Goal: Find specific page/section: Find specific page/section

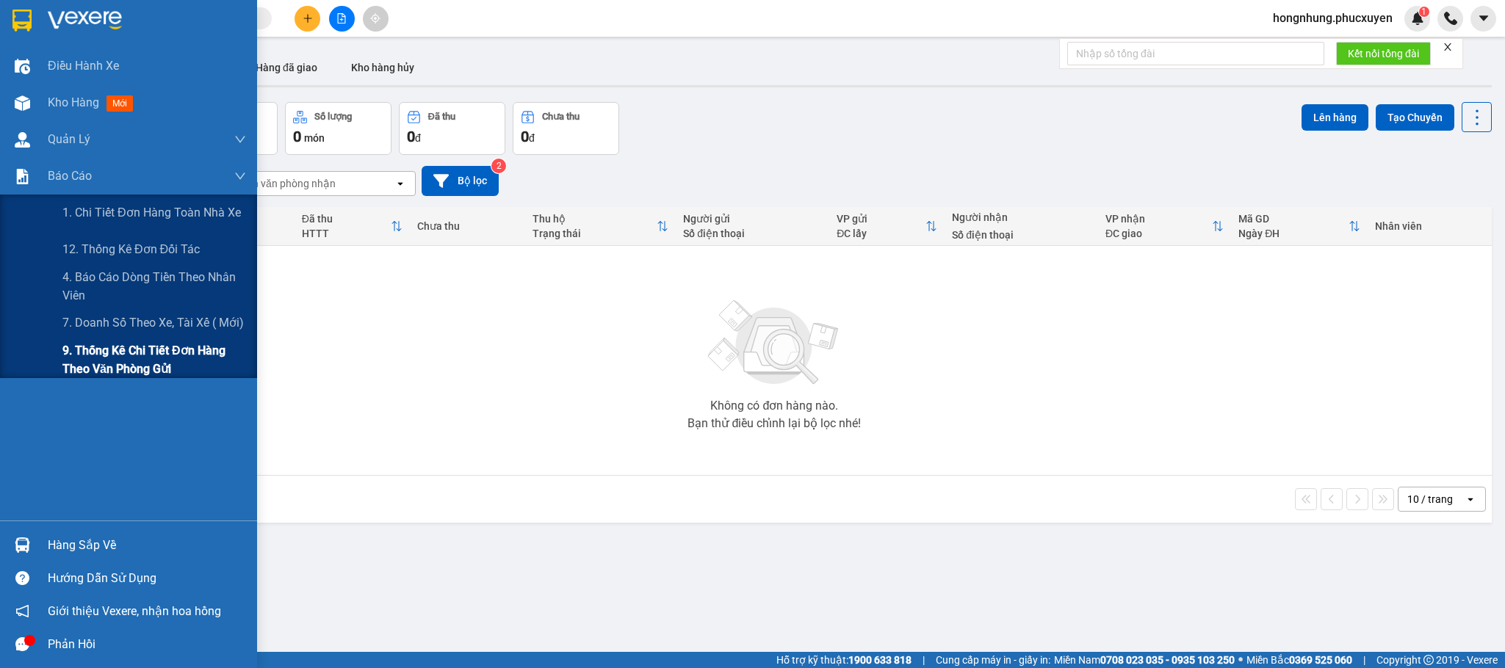
click at [71, 353] on span "9. Thống kê chi tiết đơn hàng theo văn phòng gửi" at bounding box center [154, 360] width 184 height 37
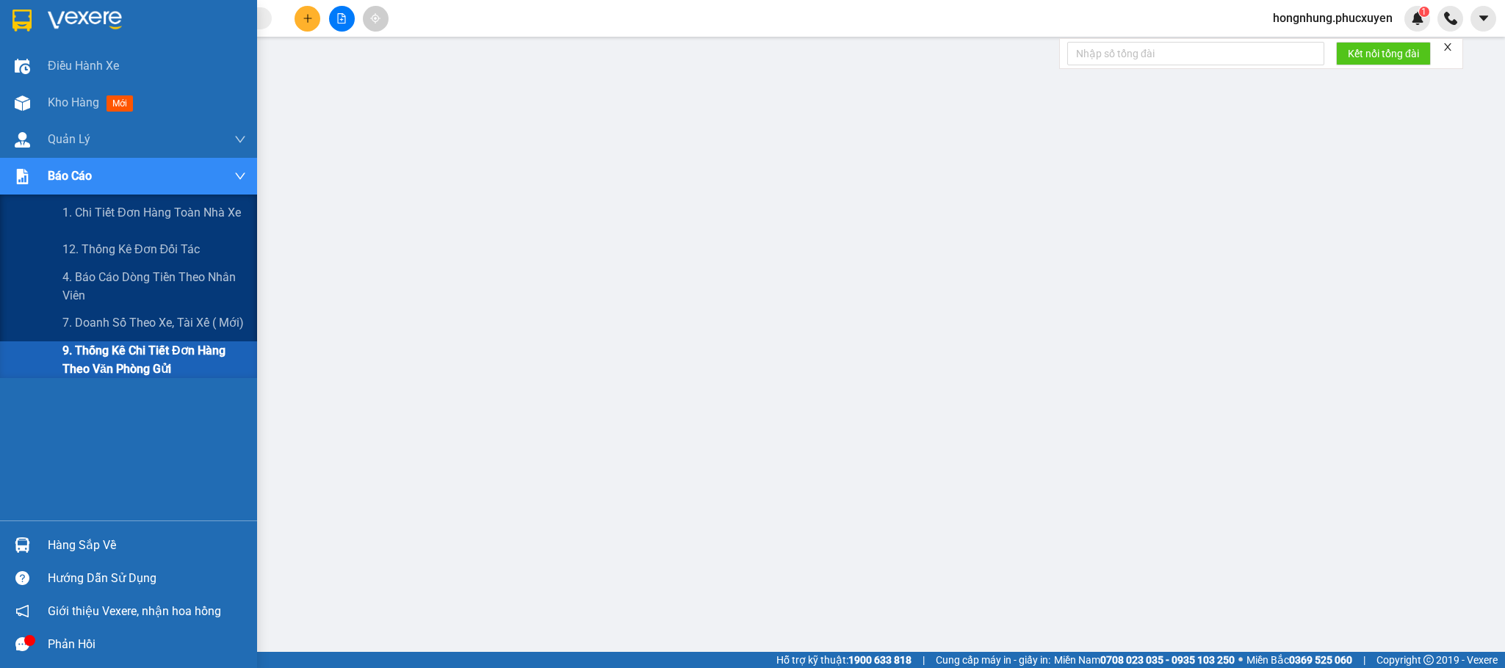
click at [16, 177] on img at bounding box center [22, 176] width 15 height 15
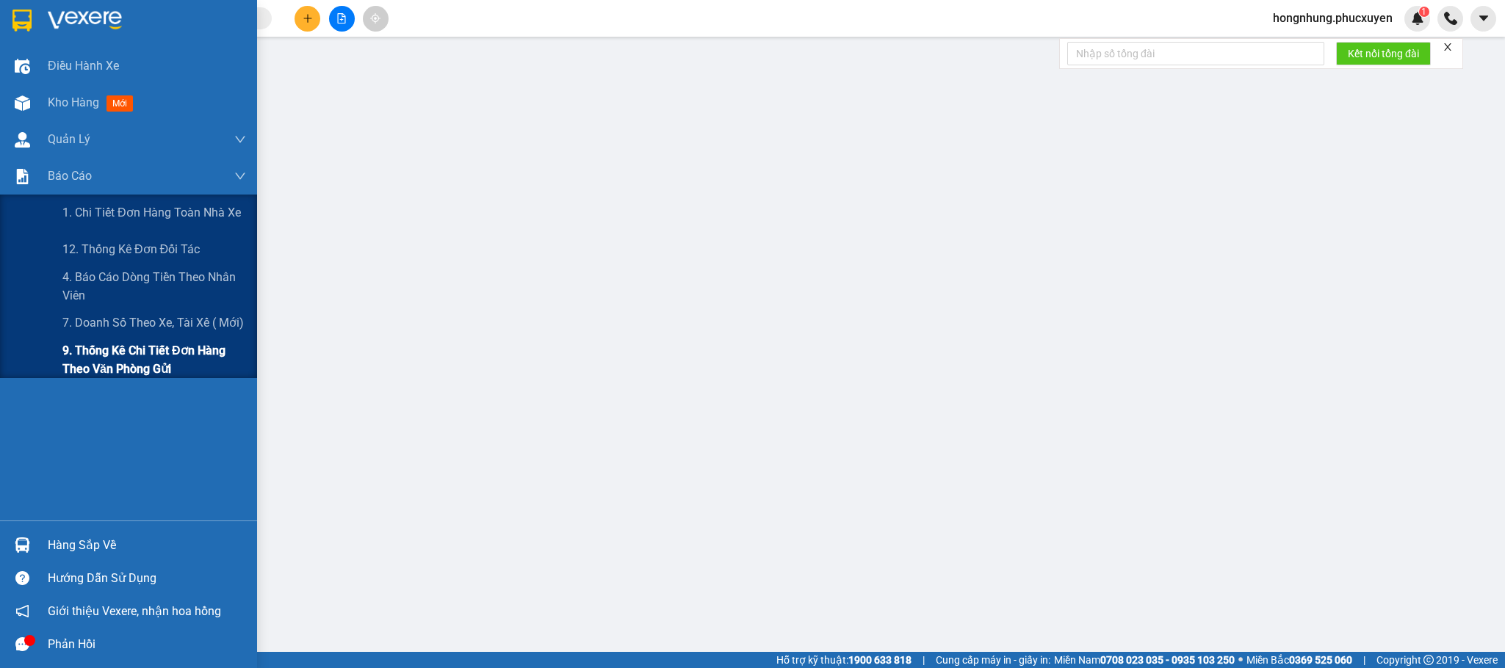
click at [66, 355] on span "9. Thống kê chi tiết đơn hàng theo văn phòng gửi" at bounding box center [154, 360] width 184 height 37
